Goal: Task Accomplishment & Management: Manage account settings

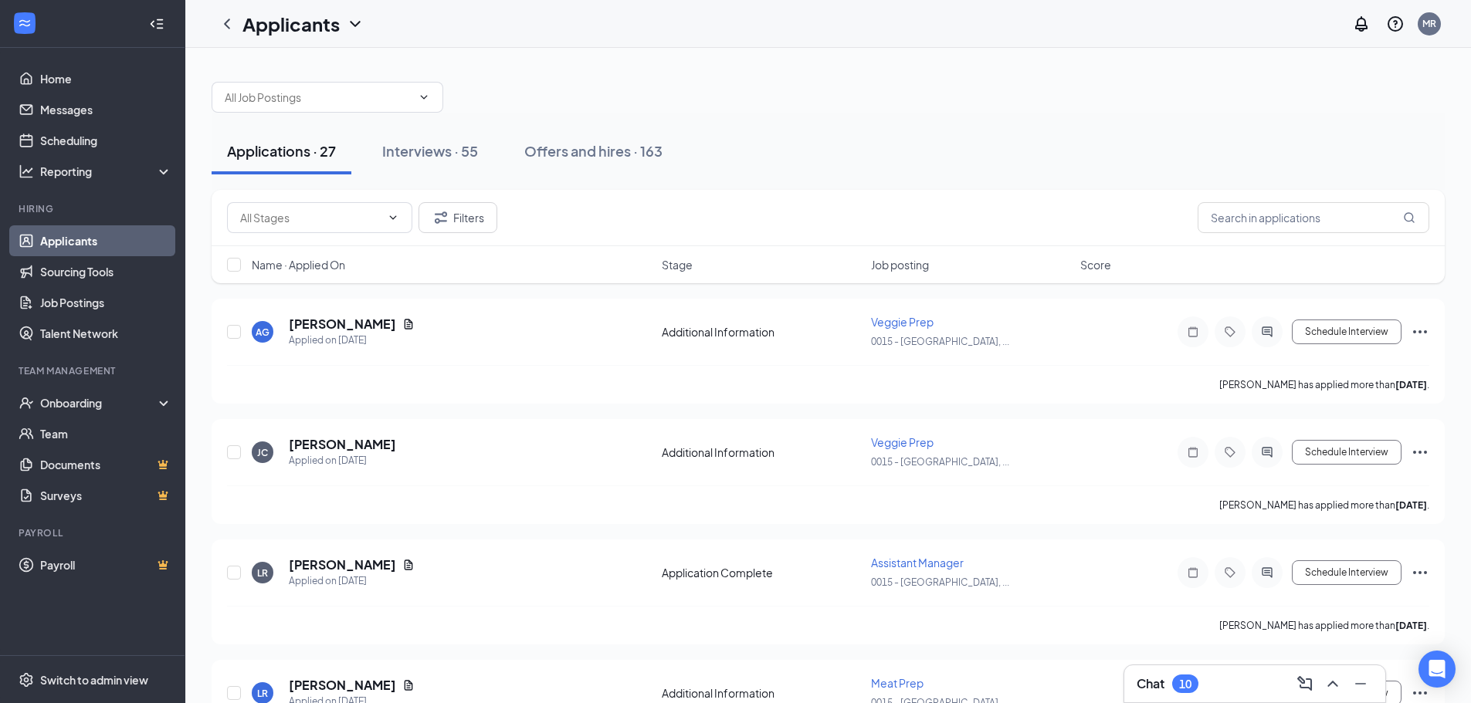
click at [1207, 686] on div "Chat 10" at bounding box center [1255, 684] width 236 height 25
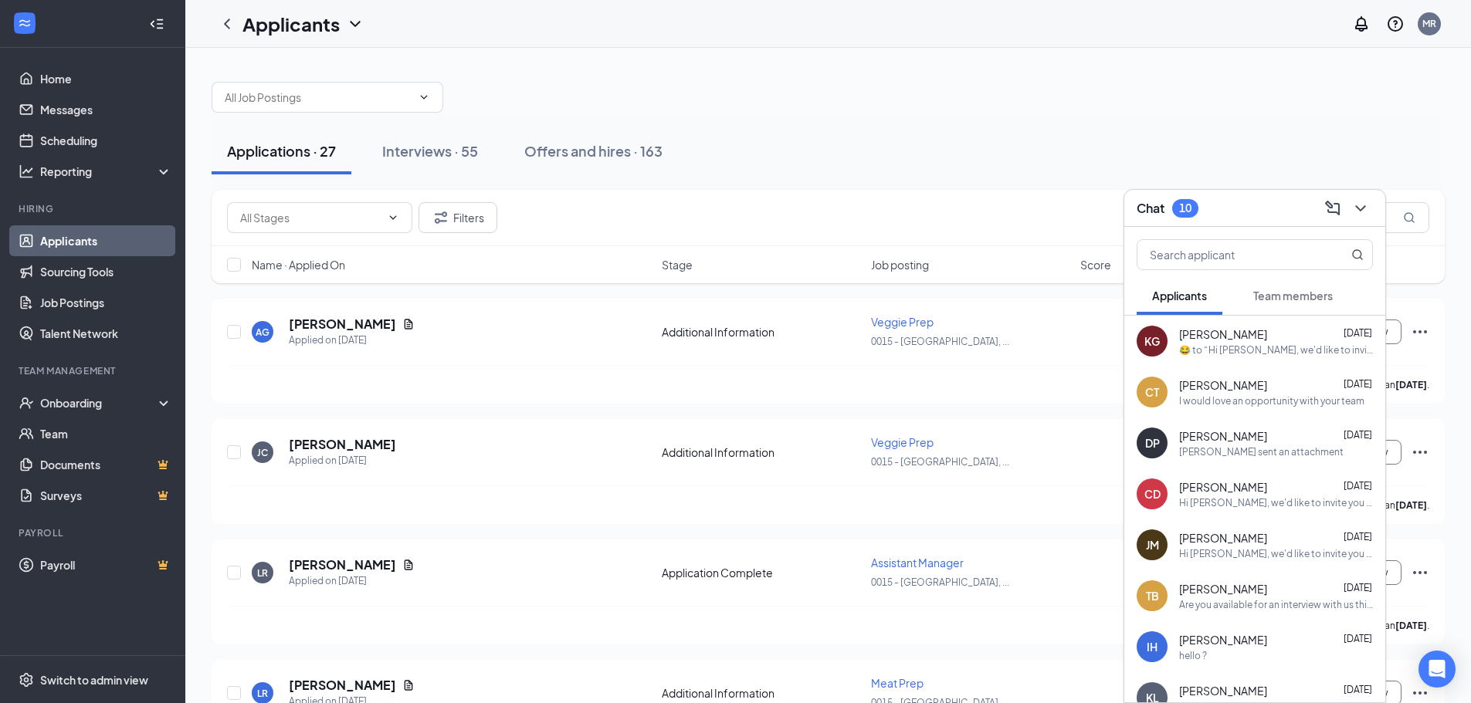
click at [1257, 408] on div "CT [PERSON_NAME] [DATE] I would love an opportunity with your team" at bounding box center [1254, 392] width 261 height 51
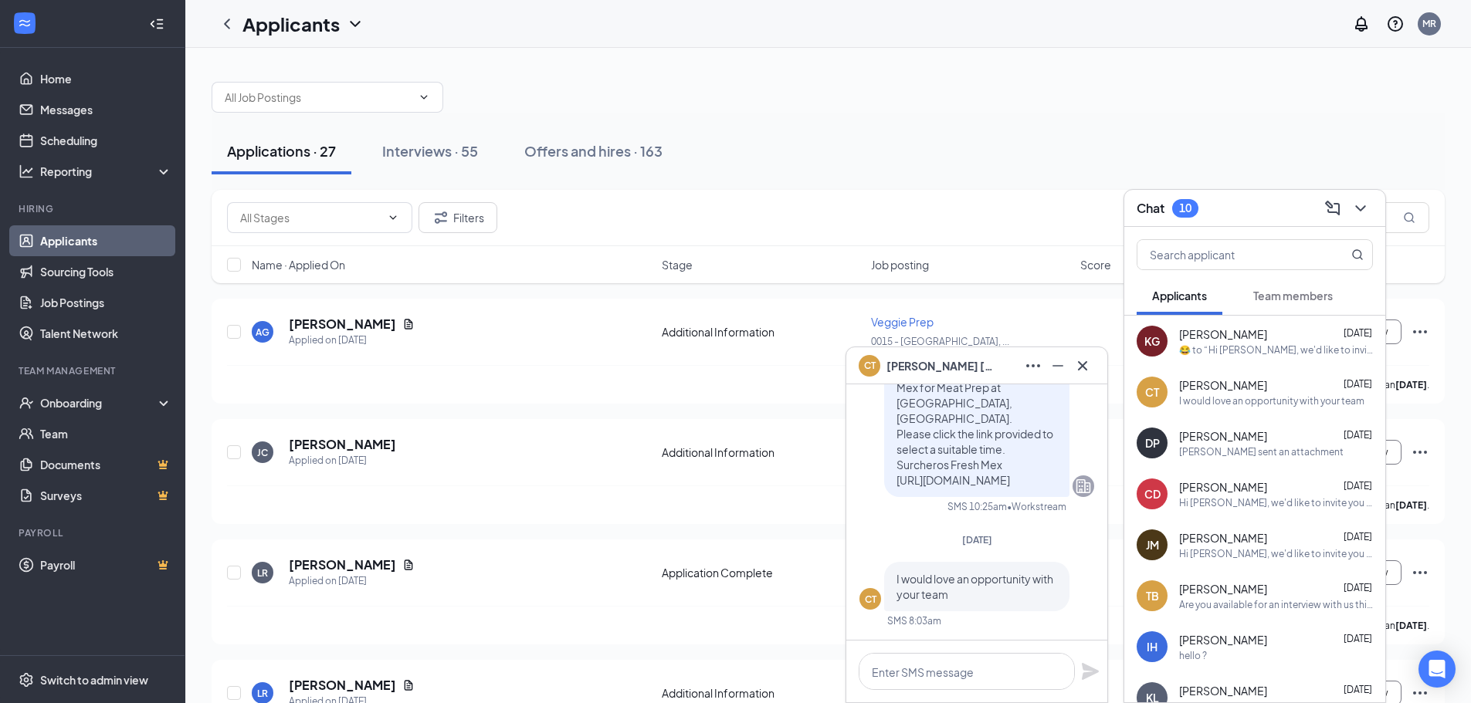
click at [1211, 484] on span "[PERSON_NAME]" at bounding box center [1223, 486] width 88 height 15
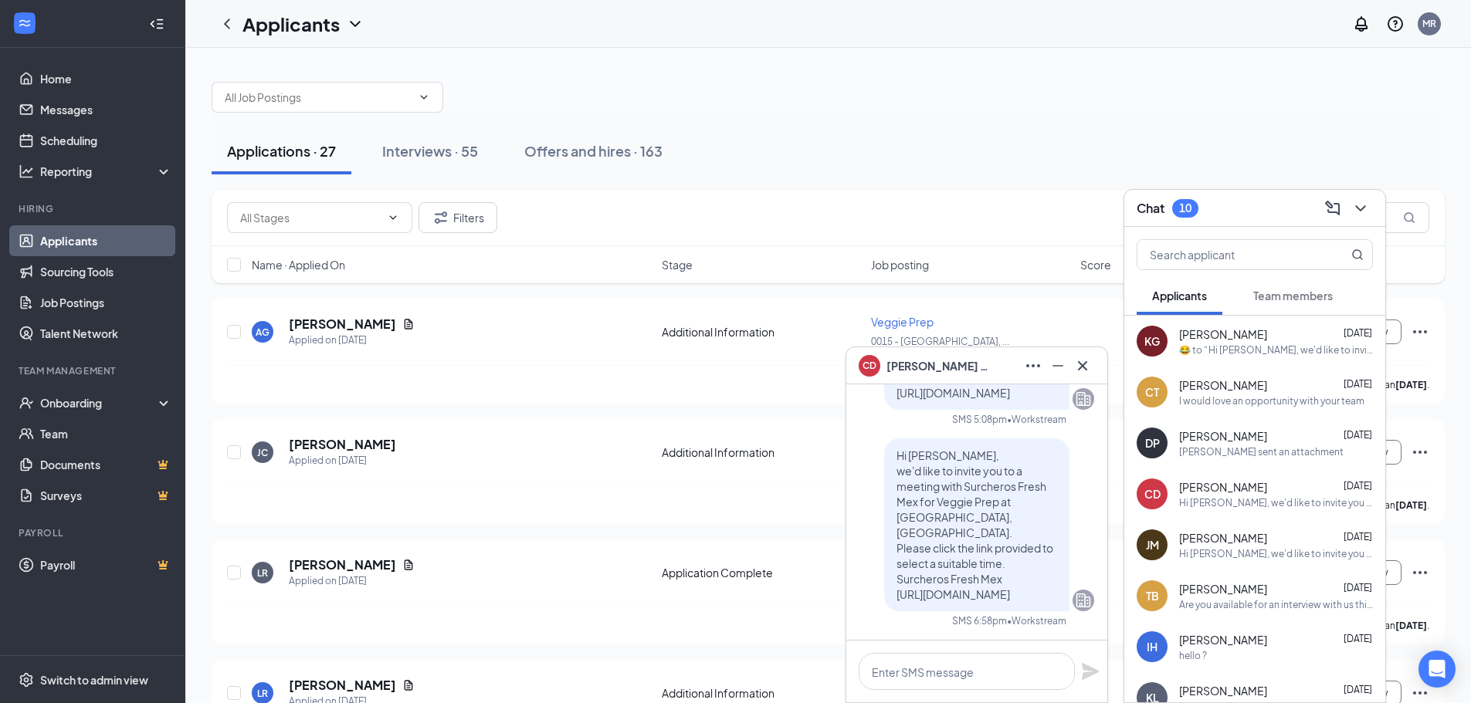
click at [1210, 451] on div "[PERSON_NAME] sent an attachment" at bounding box center [1261, 452] width 164 height 13
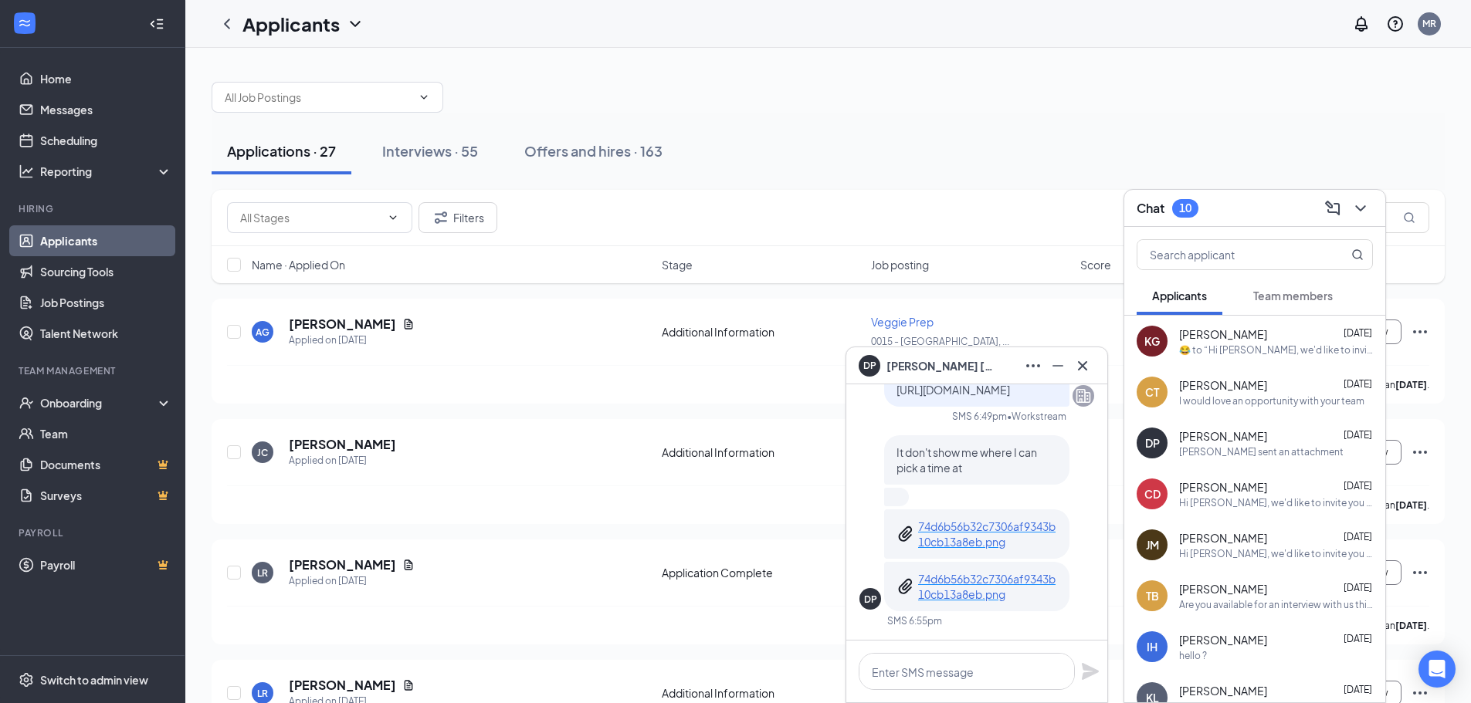
click at [1263, 354] on div "​😂​ to “ Hi [PERSON_NAME], we'd like to invite you to a meeting with Surcheros …" at bounding box center [1276, 350] width 194 height 13
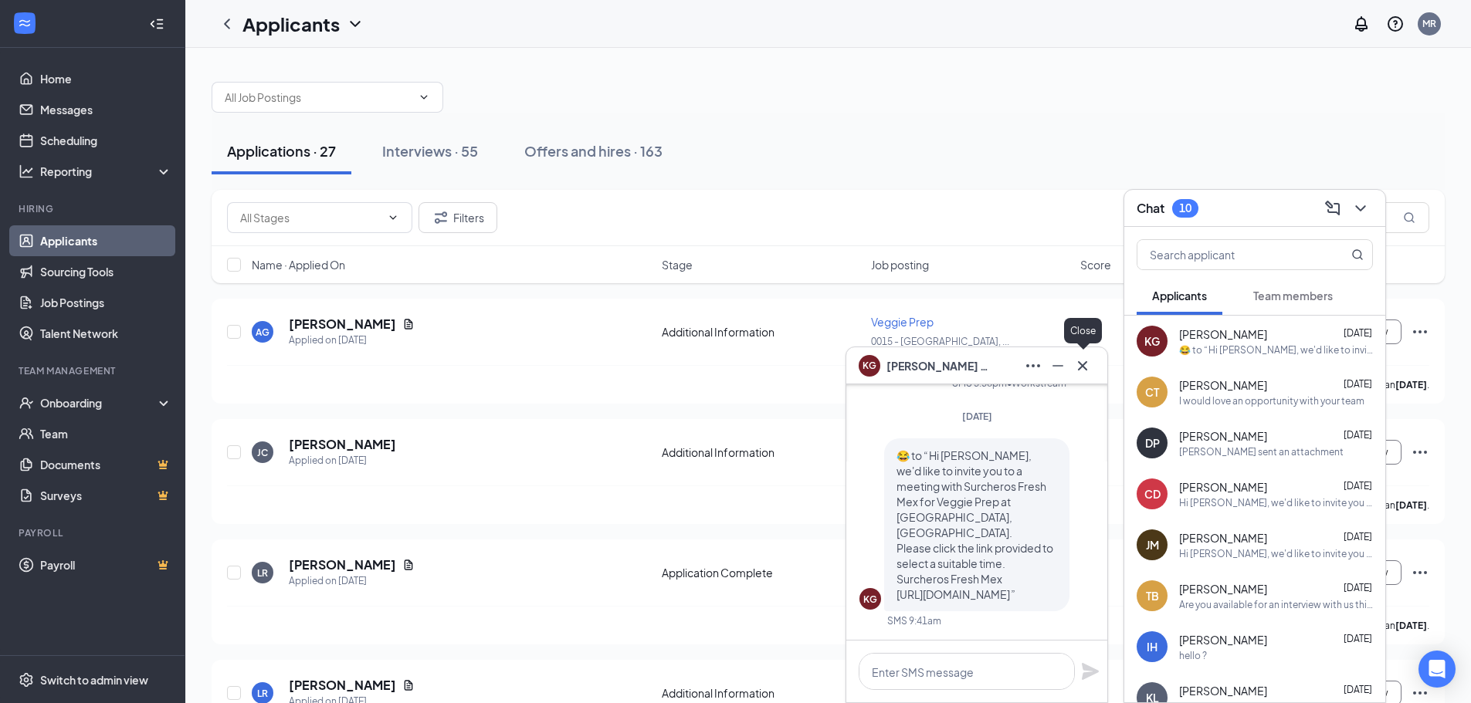
click at [1084, 371] on icon "Cross" at bounding box center [1082, 366] width 19 height 19
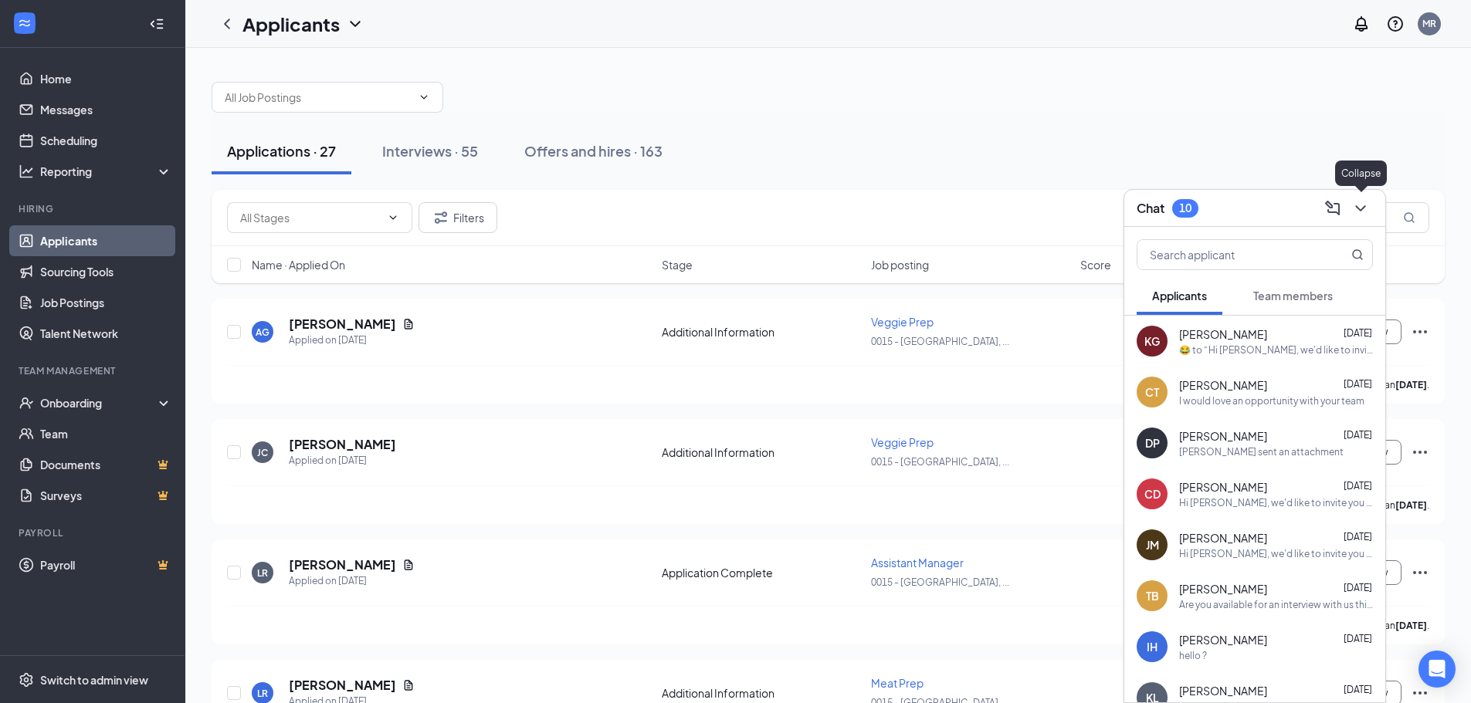
click at [1352, 203] on icon "ChevronDown" at bounding box center [1360, 208] width 19 height 19
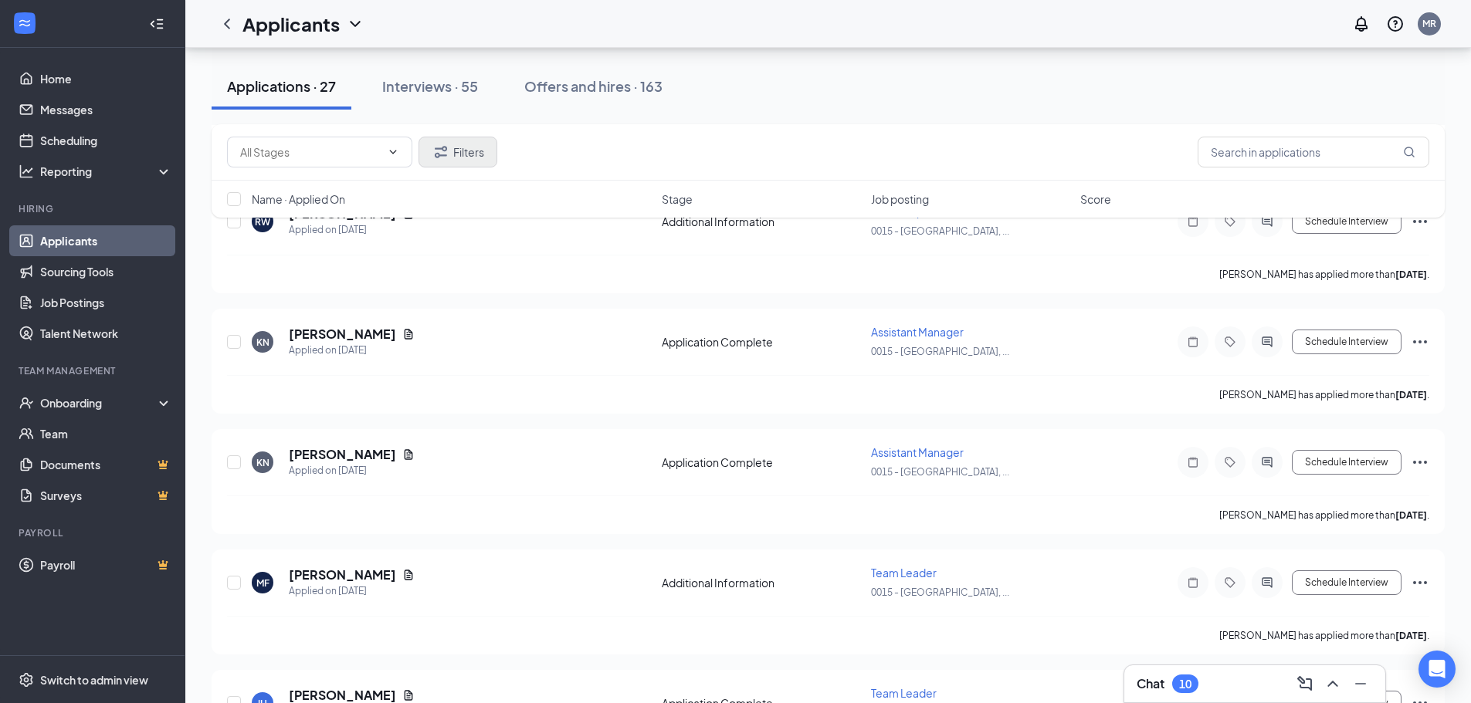
scroll to position [927, 0]
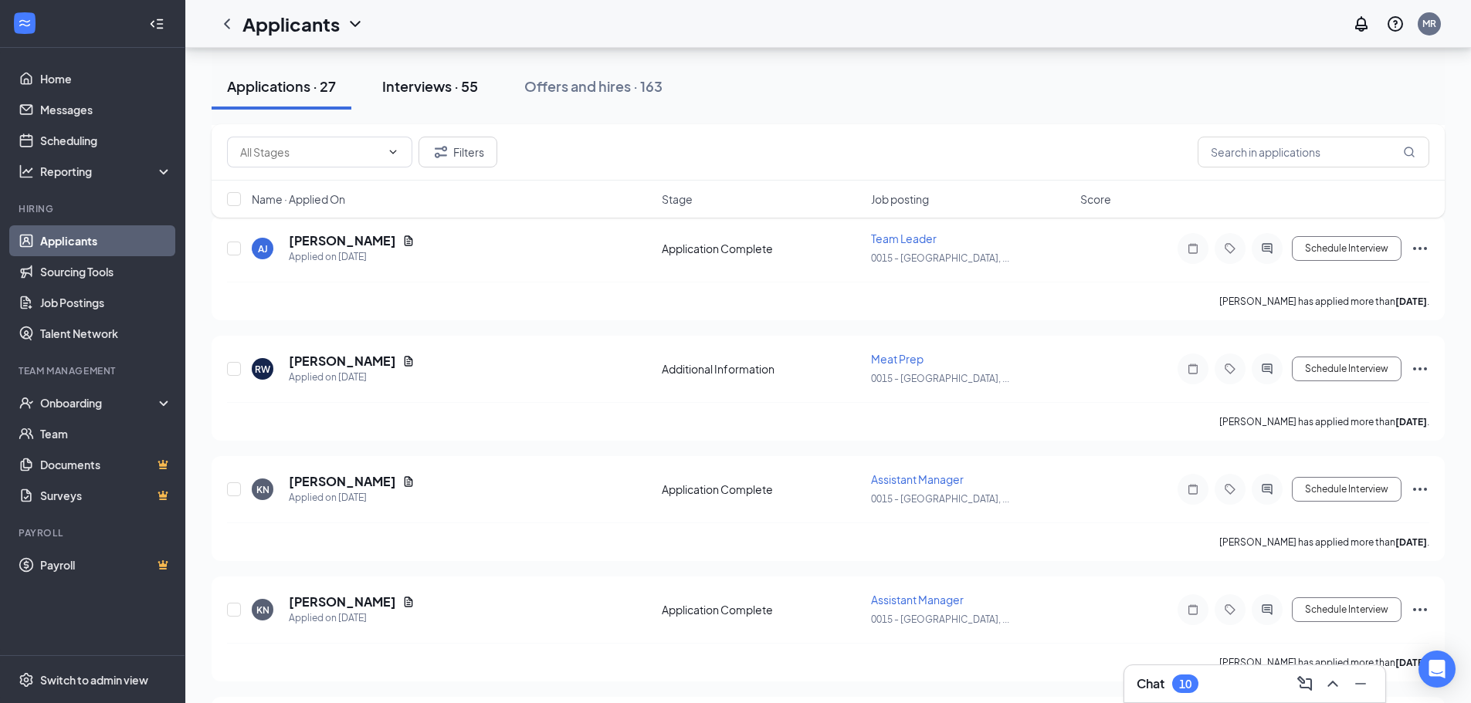
click at [458, 86] on div "Interviews · 55" at bounding box center [430, 85] width 96 height 19
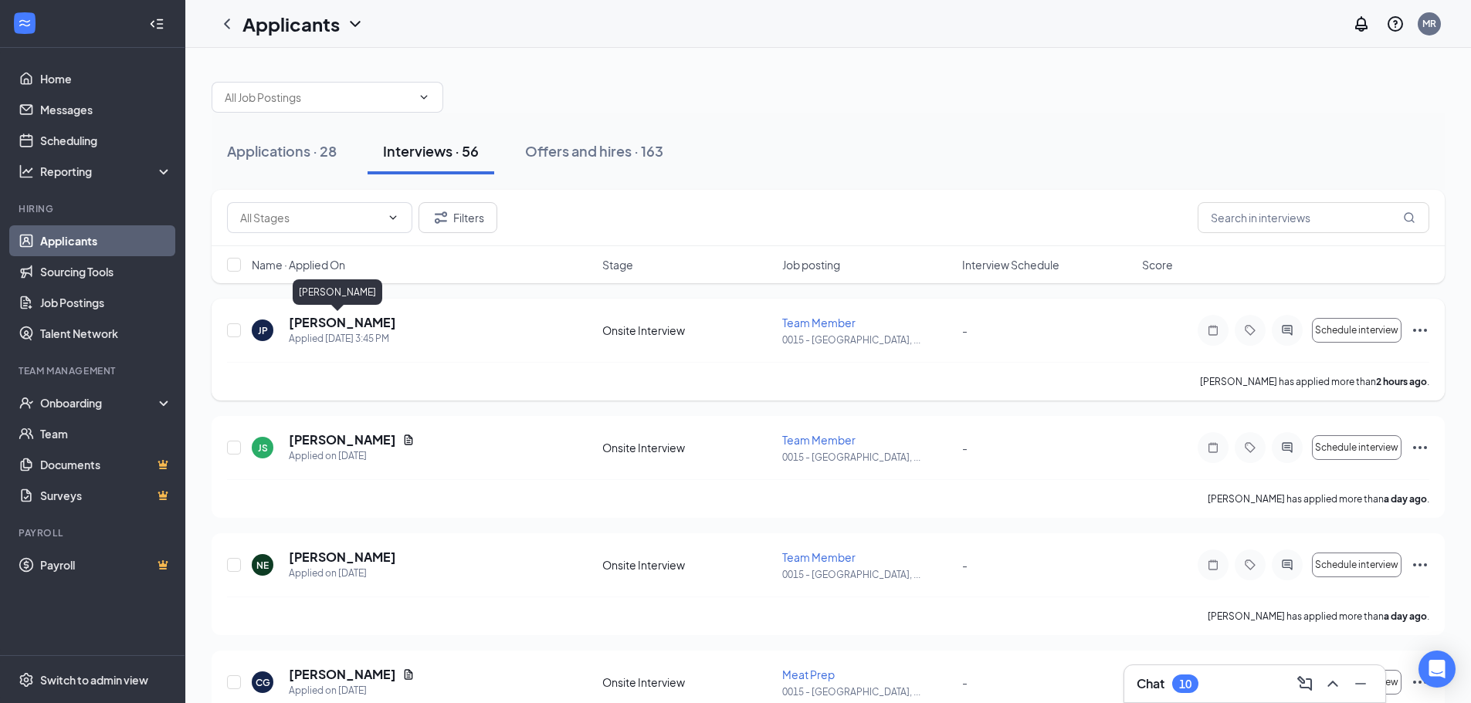
drag, startPoint x: 300, startPoint y: 325, endPoint x: 1277, endPoint y: 339, distance: 976.8
click at [299, 327] on h5 "[PERSON_NAME]" at bounding box center [342, 322] width 107 height 17
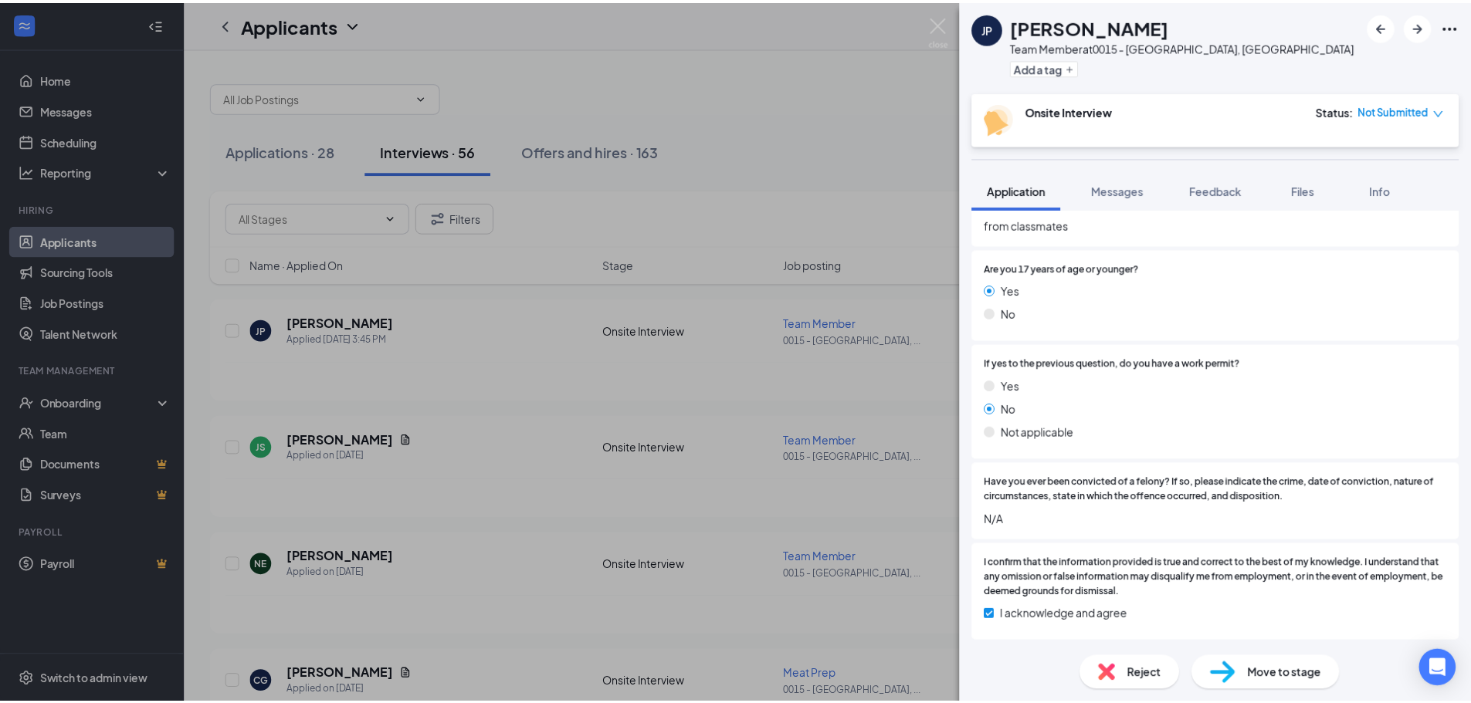
scroll to position [1290, 0]
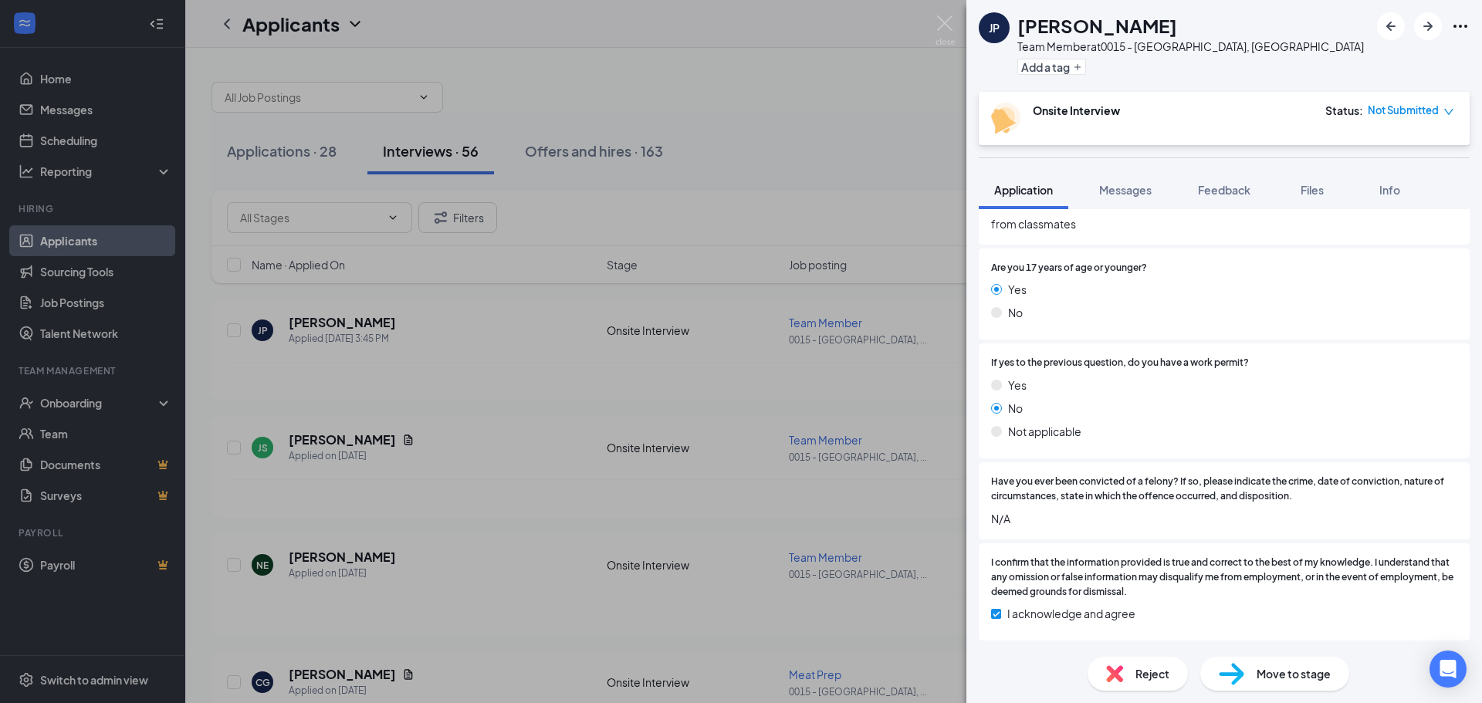
click at [939, 387] on div "[PERSON_NAME] Team Member at 0015 - [GEOGRAPHIC_DATA], [GEOGRAPHIC_DATA] Add a …" at bounding box center [741, 351] width 1482 height 703
